Goal: Information Seeking & Learning: Learn about a topic

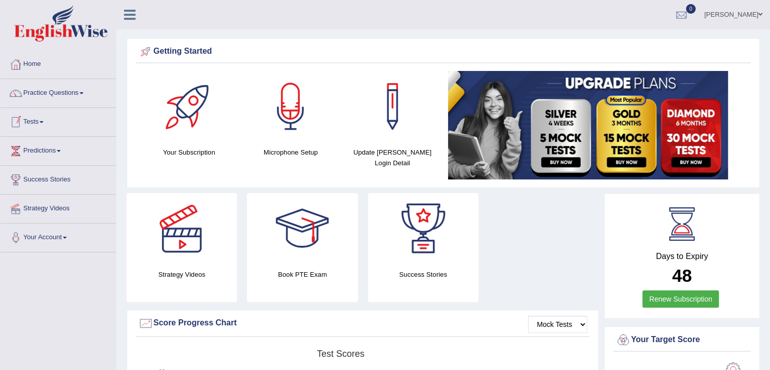
click at [43, 116] on link "Tests" at bounding box center [58, 120] width 115 height 25
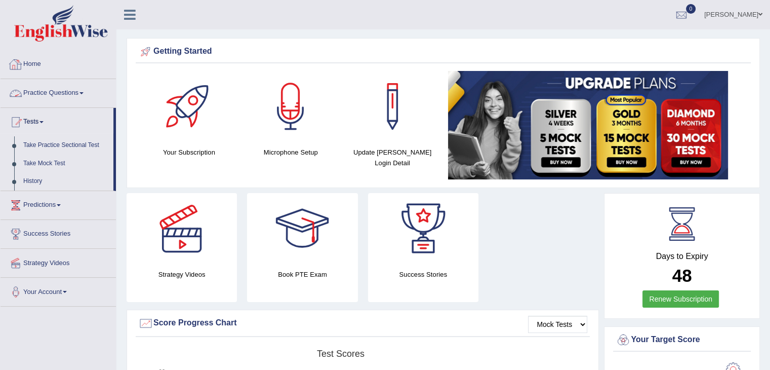
click at [77, 94] on link "Practice Questions" at bounding box center [58, 91] width 115 height 25
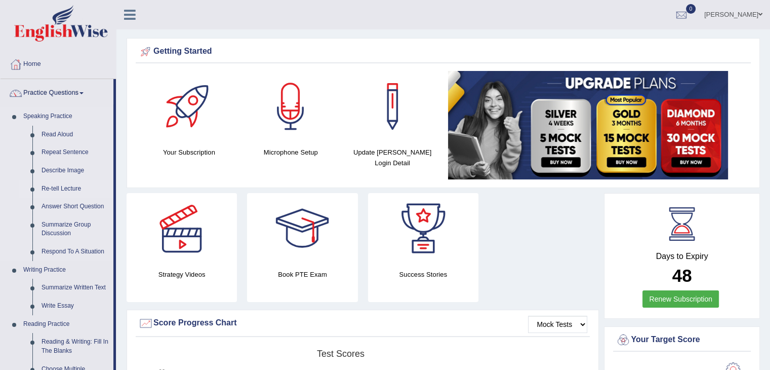
click at [62, 188] on link "Re-tell Lecture" at bounding box center [75, 189] width 76 height 18
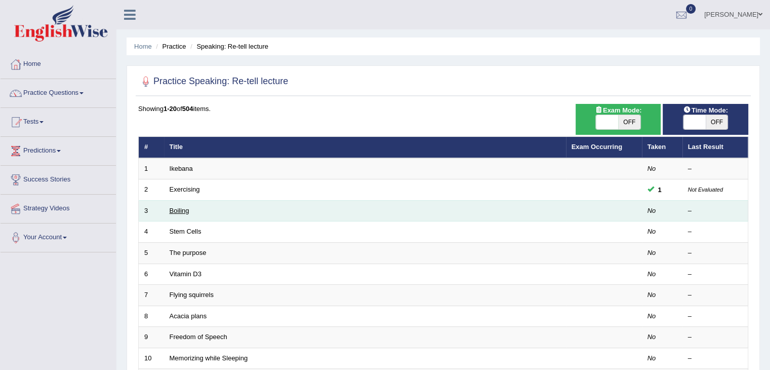
click at [179, 209] on link "Boiling" at bounding box center [180, 211] width 20 height 8
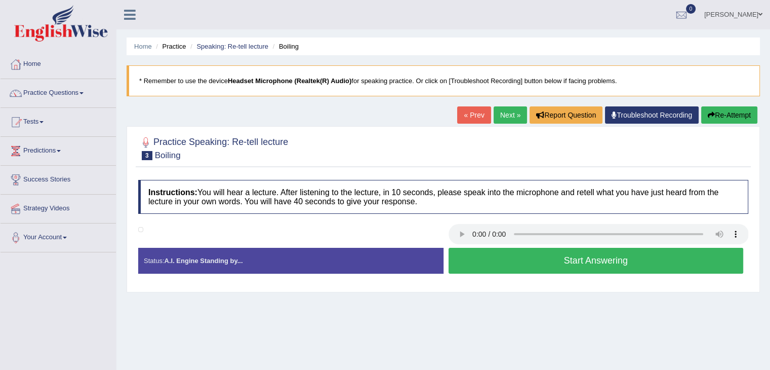
click at [474, 255] on button "Start Answering" at bounding box center [595, 261] width 295 height 26
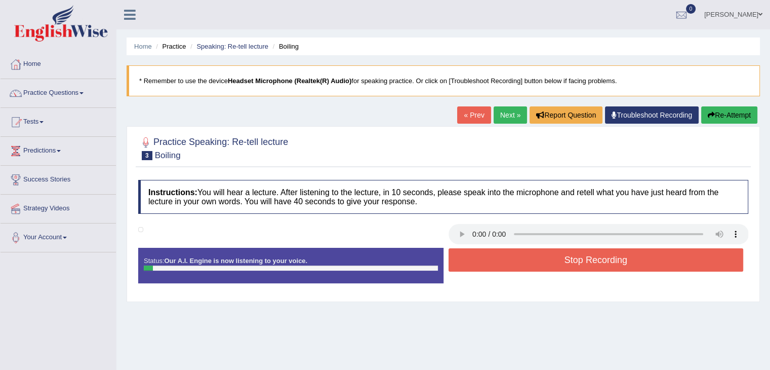
click at [474, 255] on button "Stop Recording" at bounding box center [595, 259] width 295 height 23
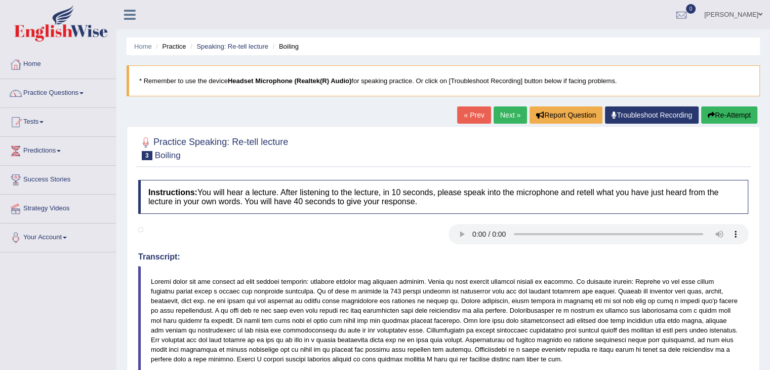
click at [729, 114] on button "Re-Attempt" at bounding box center [729, 114] width 56 height 17
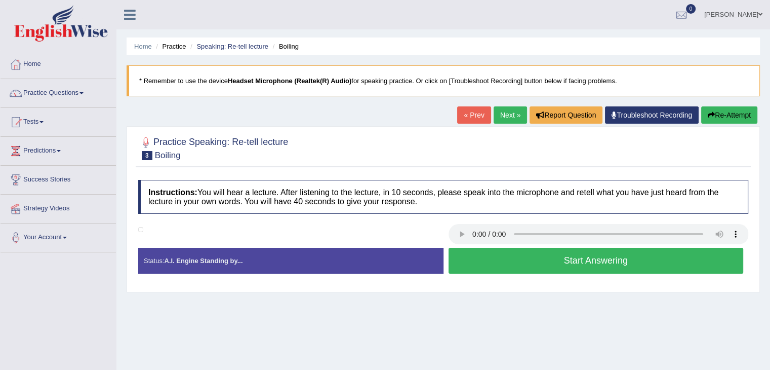
click at [488, 256] on button "Start Answering" at bounding box center [595, 261] width 295 height 26
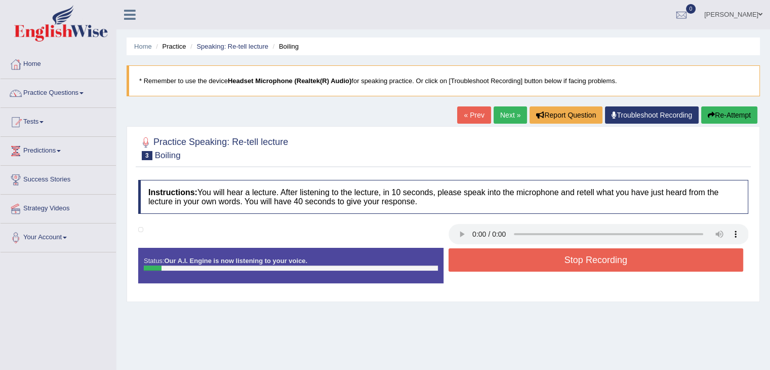
click at [488, 256] on button "Stop Recording" at bounding box center [595, 259] width 295 height 23
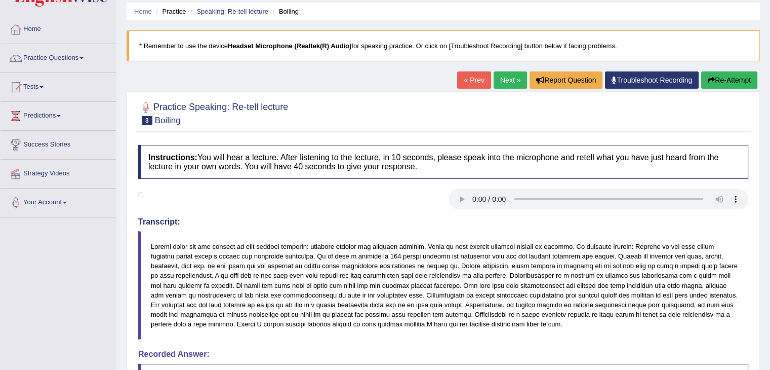
scroll to position [37, 0]
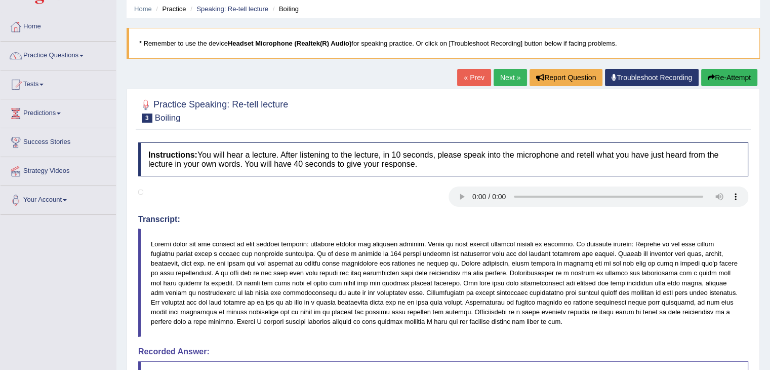
click at [726, 81] on button "Re-Attempt" at bounding box center [729, 77] width 56 height 17
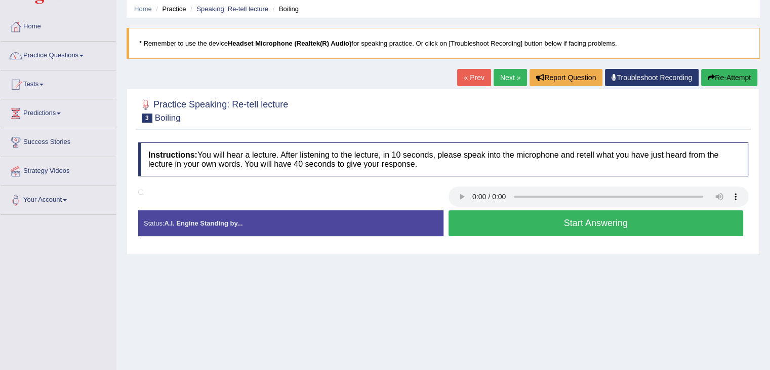
click at [522, 221] on button "Start Answering" at bounding box center [595, 223] width 295 height 26
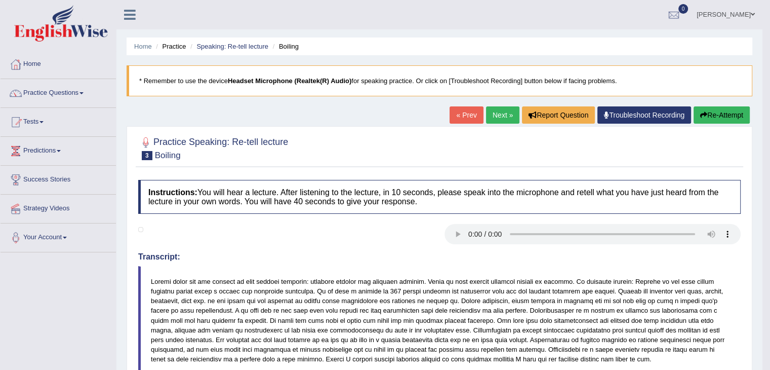
click at [496, 116] on link "Next »" at bounding box center [502, 114] width 33 height 17
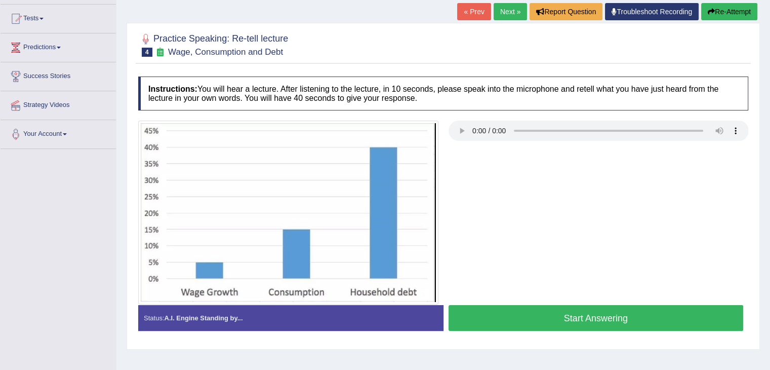
scroll to position [106, 0]
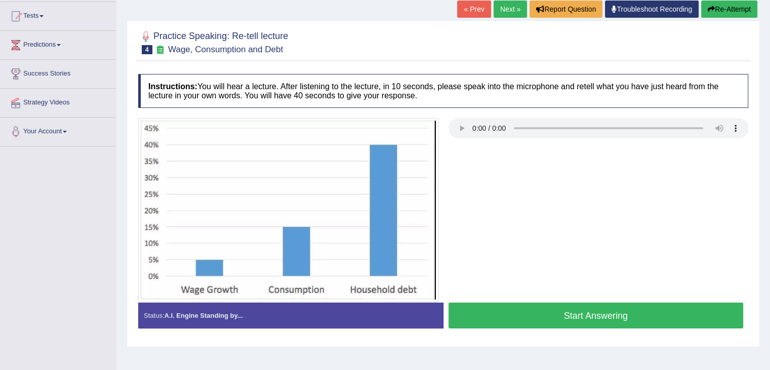
click at [523, 302] on button "Start Answering" at bounding box center [595, 315] width 295 height 26
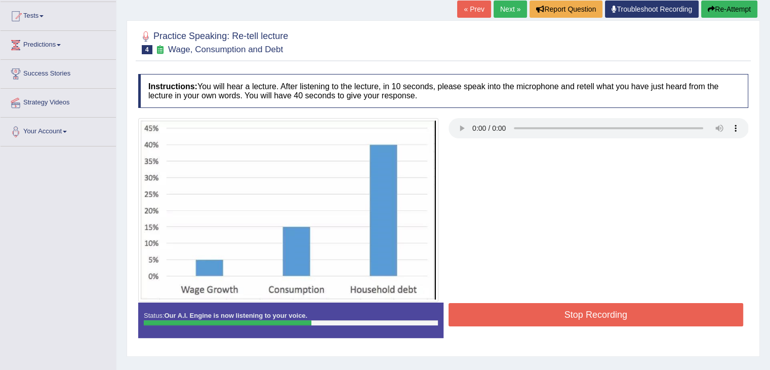
click at [523, 303] on button "Stop Recording" at bounding box center [595, 314] width 295 height 23
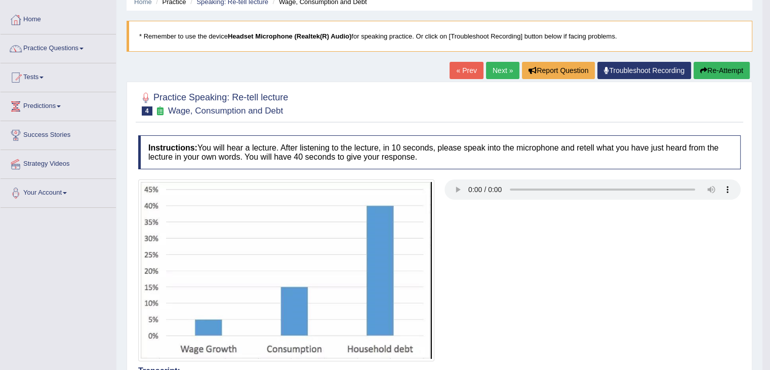
scroll to position [44, 0]
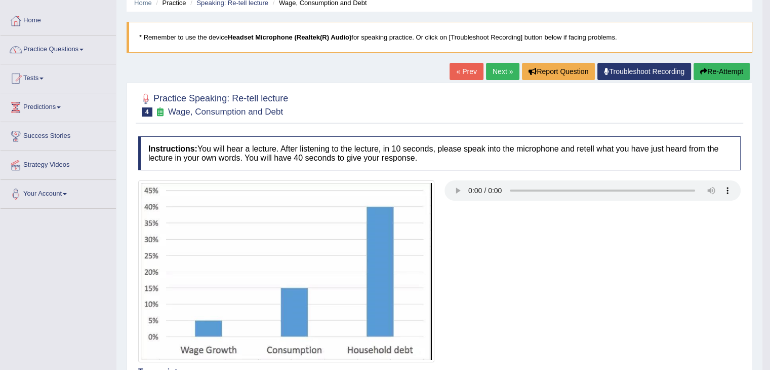
click at [725, 65] on button "Re-Attempt" at bounding box center [721, 71] width 56 height 17
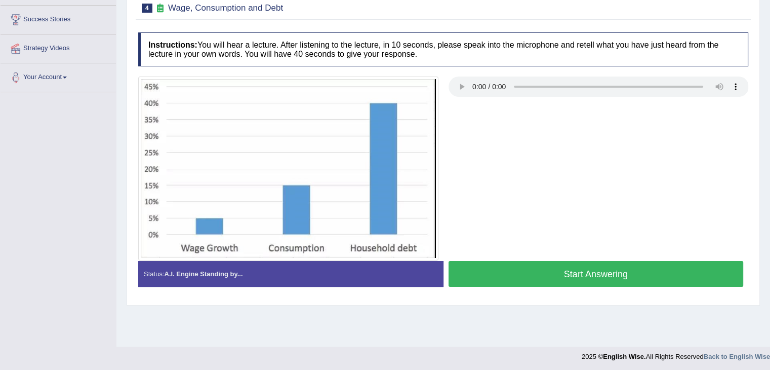
scroll to position [162, 0]
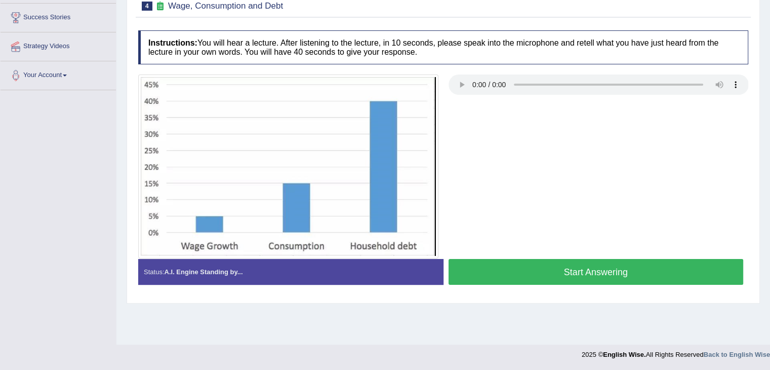
click at [667, 271] on button "Start Answering" at bounding box center [595, 272] width 295 height 26
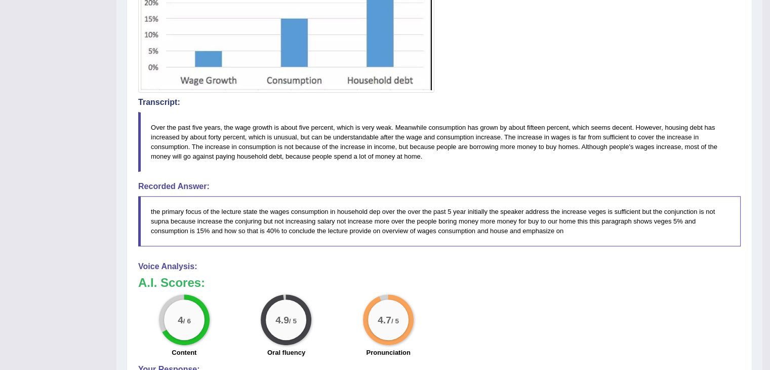
scroll to position [317, 0]
drag, startPoint x: 776, startPoint y: 116, endPoint x: 774, endPoint y: 243, distance: 127.1
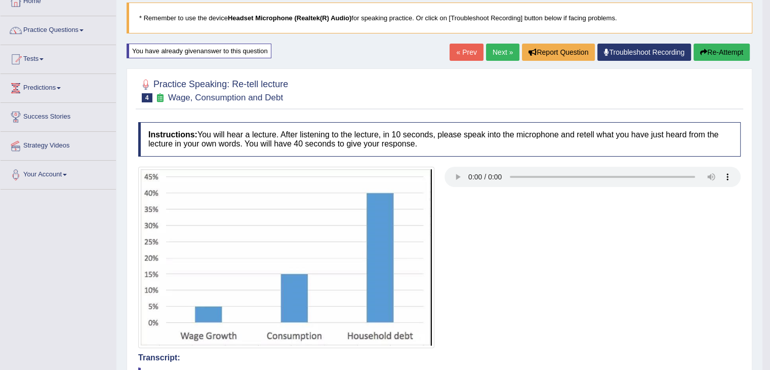
scroll to position [62, 0]
click at [487, 53] on link "Next »" at bounding box center [502, 52] width 33 height 17
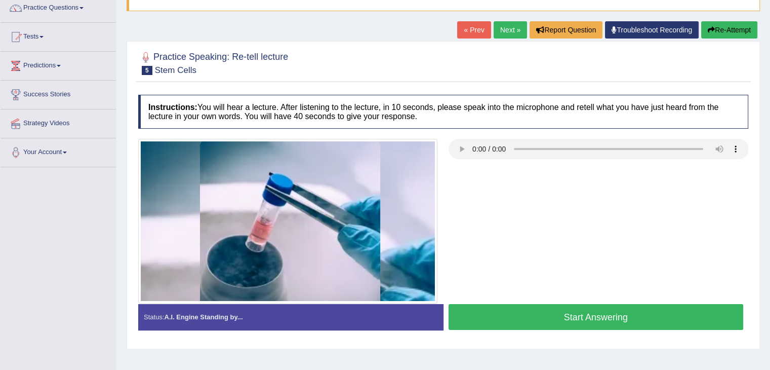
scroll to position [96, 0]
